Goal: Find specific page/section: Find specific page/section

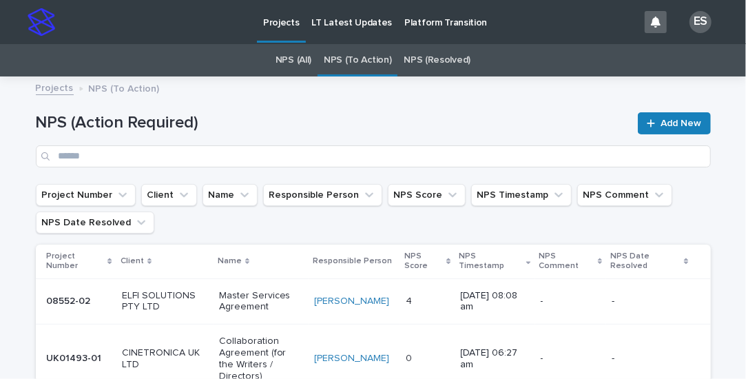
click at [287, 65] on link "NPS (All)" at bounding box center [294, 60] width 36 height 32
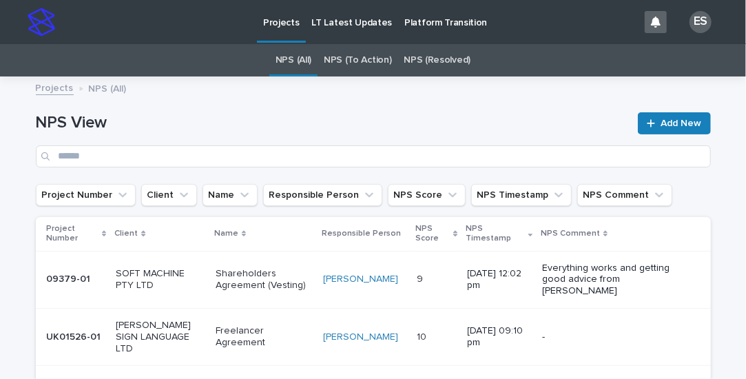
click at [346, 58] on link "NPS (To Action)" at bounding box center [358, 60] width 68 height 32
